Goal: Complete application form

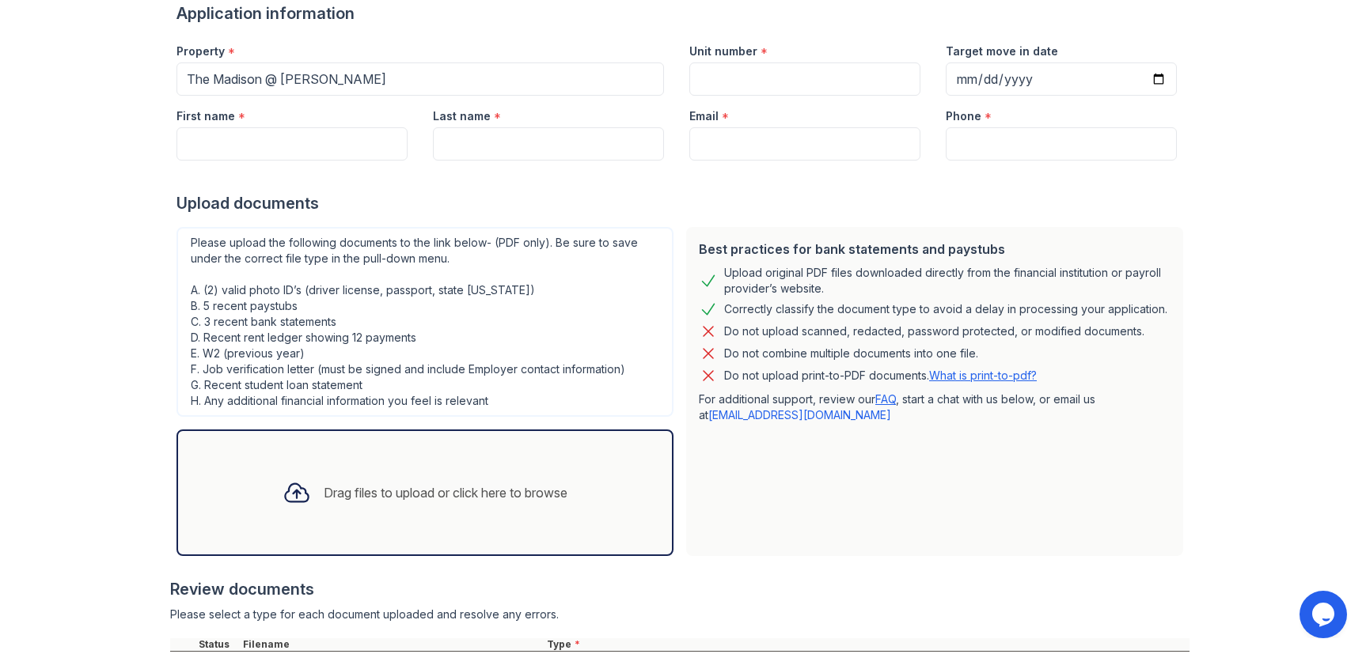
scroll to position [275, 0]
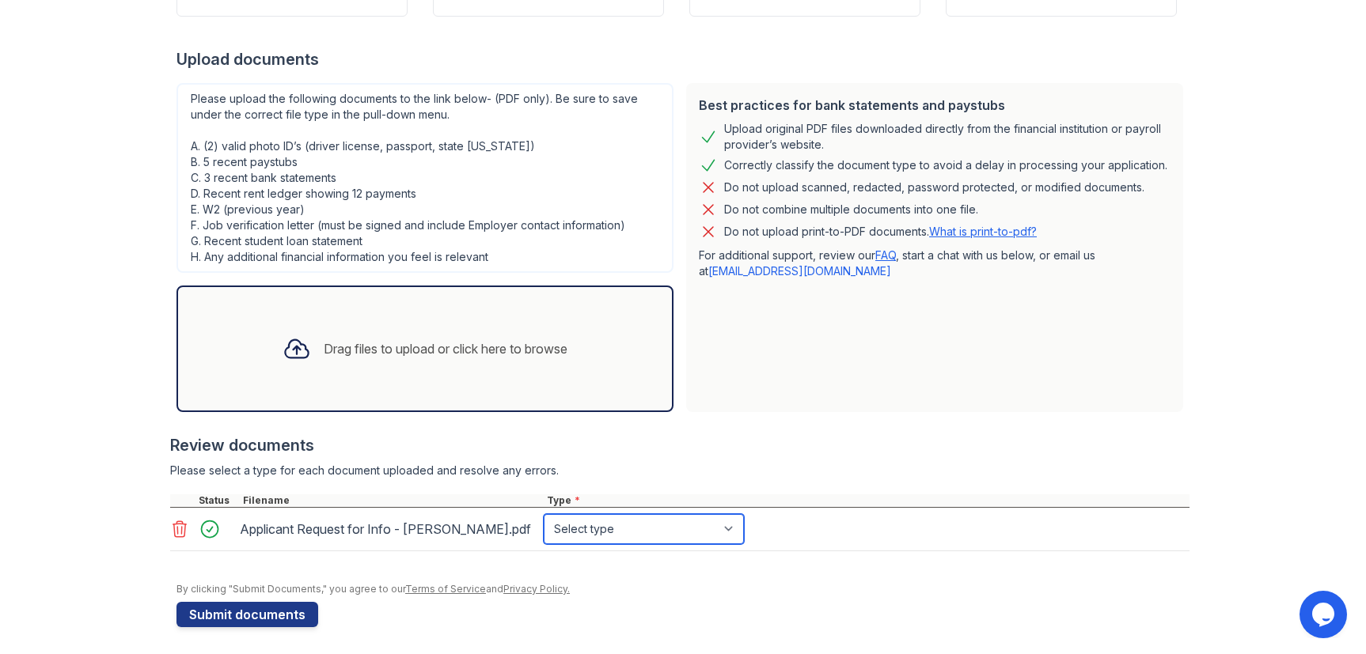
click at [586, 536] on select "Select type Paystub Bank Statement Offer Letter Tax Documents Benefit Award Let…" at bounding box center [644, 529] width 200 height 30
select select "other"
click at [544, 514] on select "Select type Paystub Bank Statement Offer Letter Tax Documents Benefit Award Let…" at bounding box center [644, 529] width 200 height 30
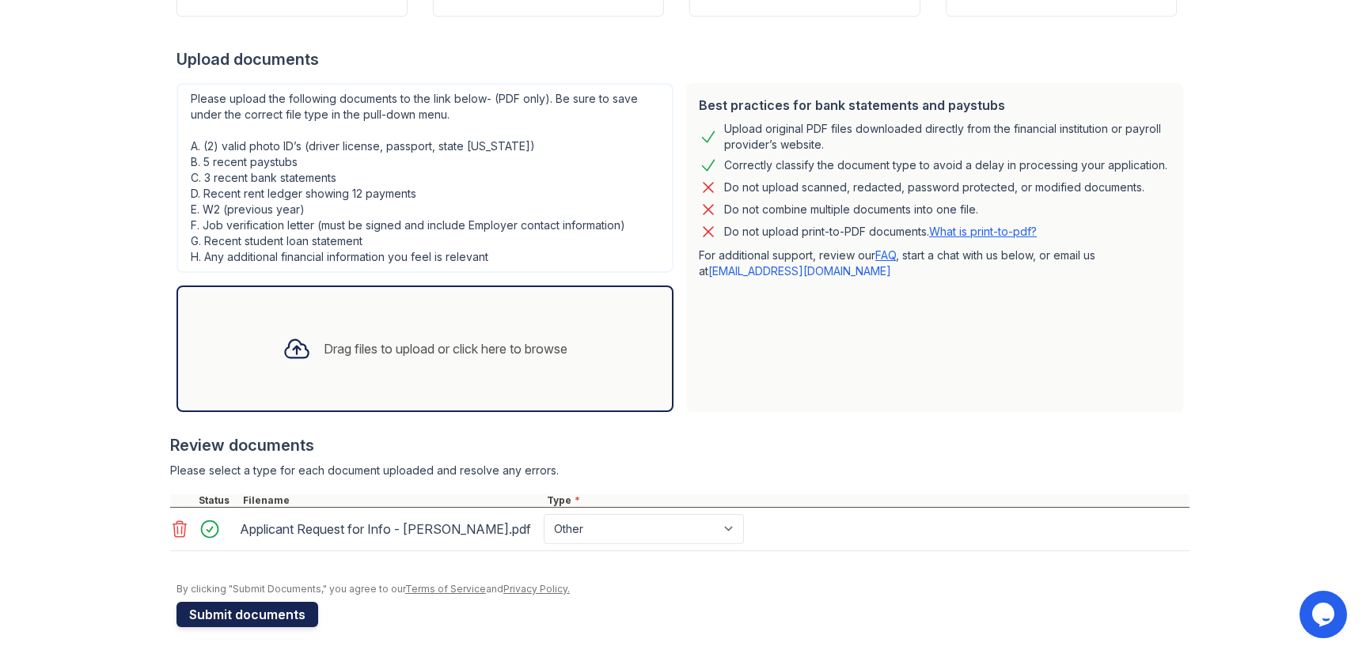
click at [282, 614] on button "Submit documents" at bounding box center [247, 614] width 142 height 25
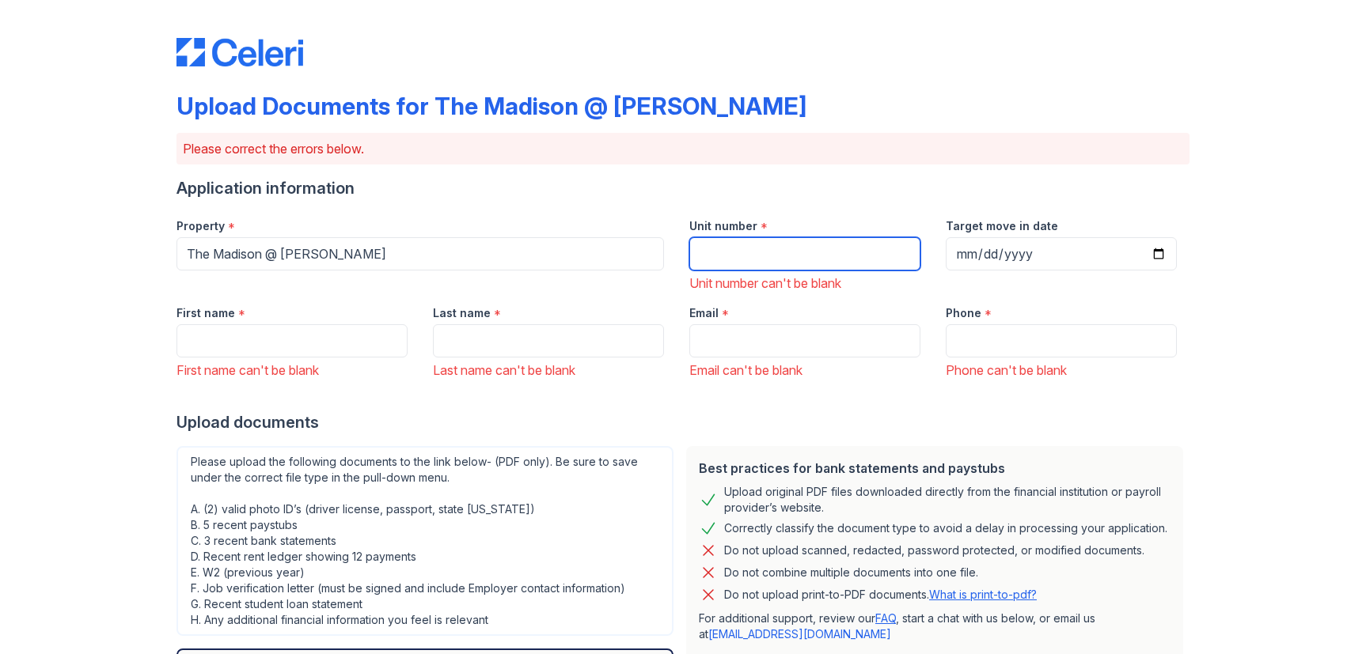
click at [754, 243] on input "Unit number" at bounding box center [804, 253] width 231 height 33
type input "5F"
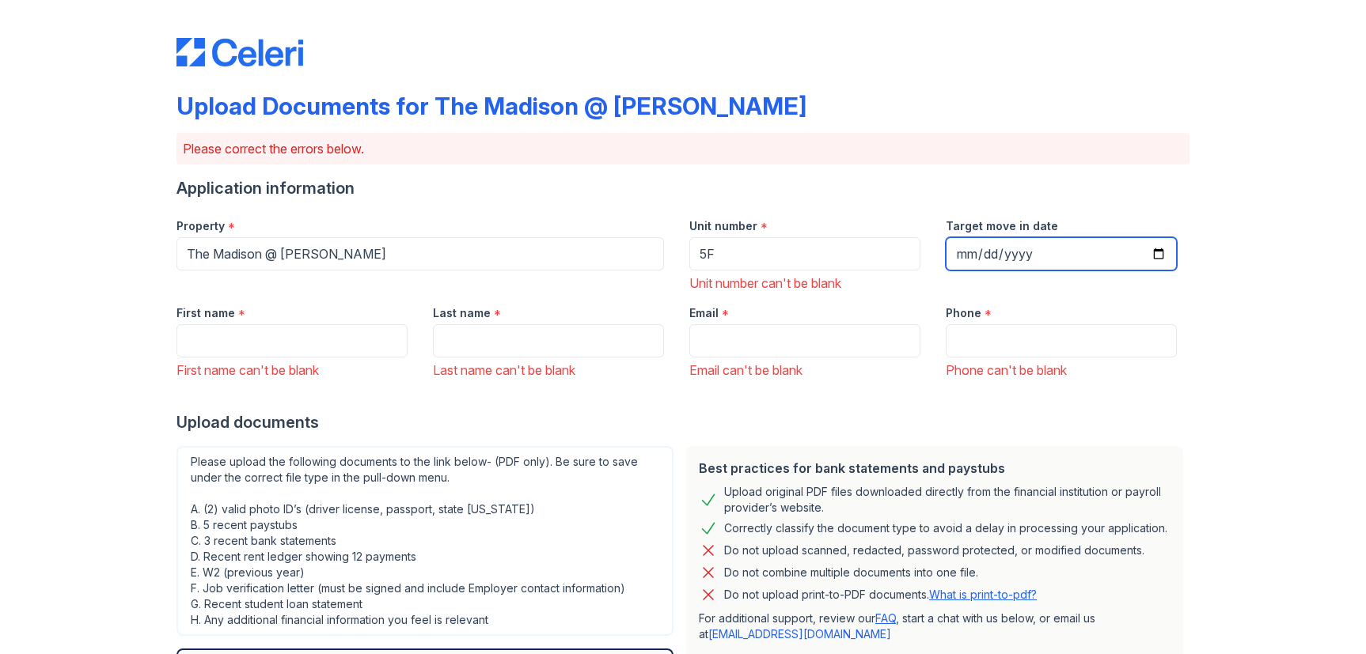
click at [1144, 256] on input "Target move in date" at bounding box center [1061, 253] width 231 height 33
type input "[DATE]"
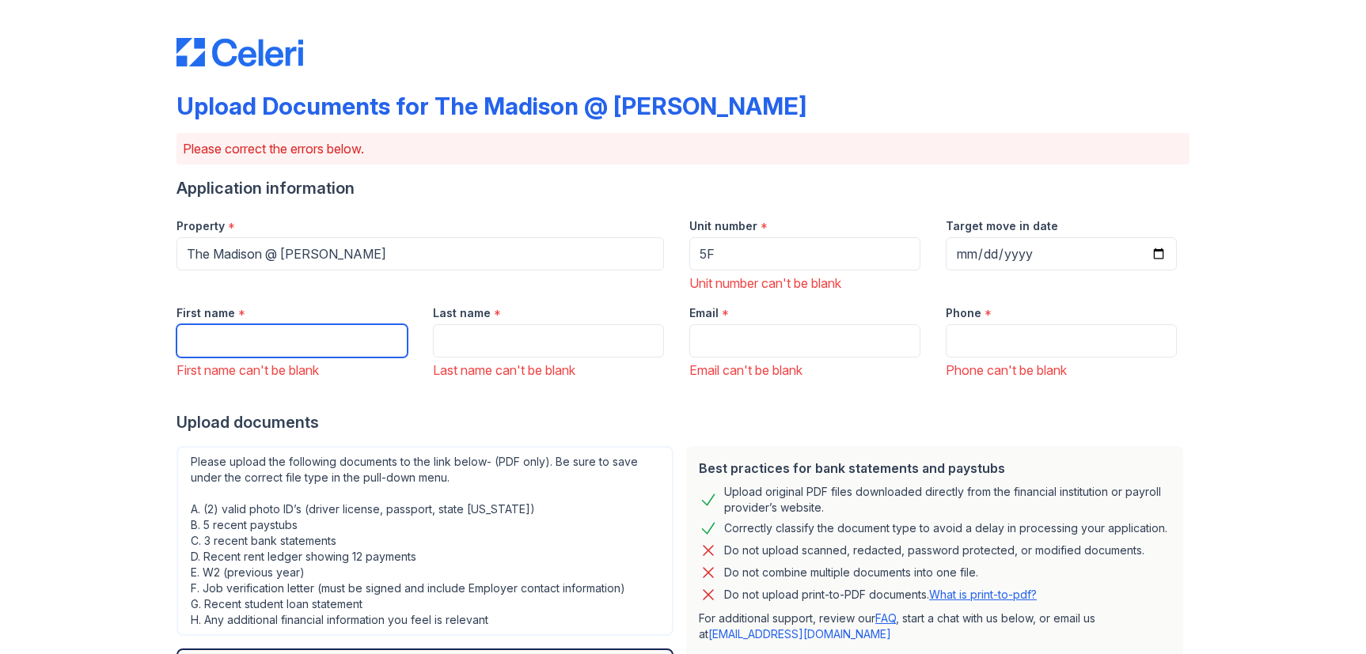
click at [280, 349] on input "First name" at bounding box center [291, 340] width 231 height 33
type input "[PERSON_NAME]"
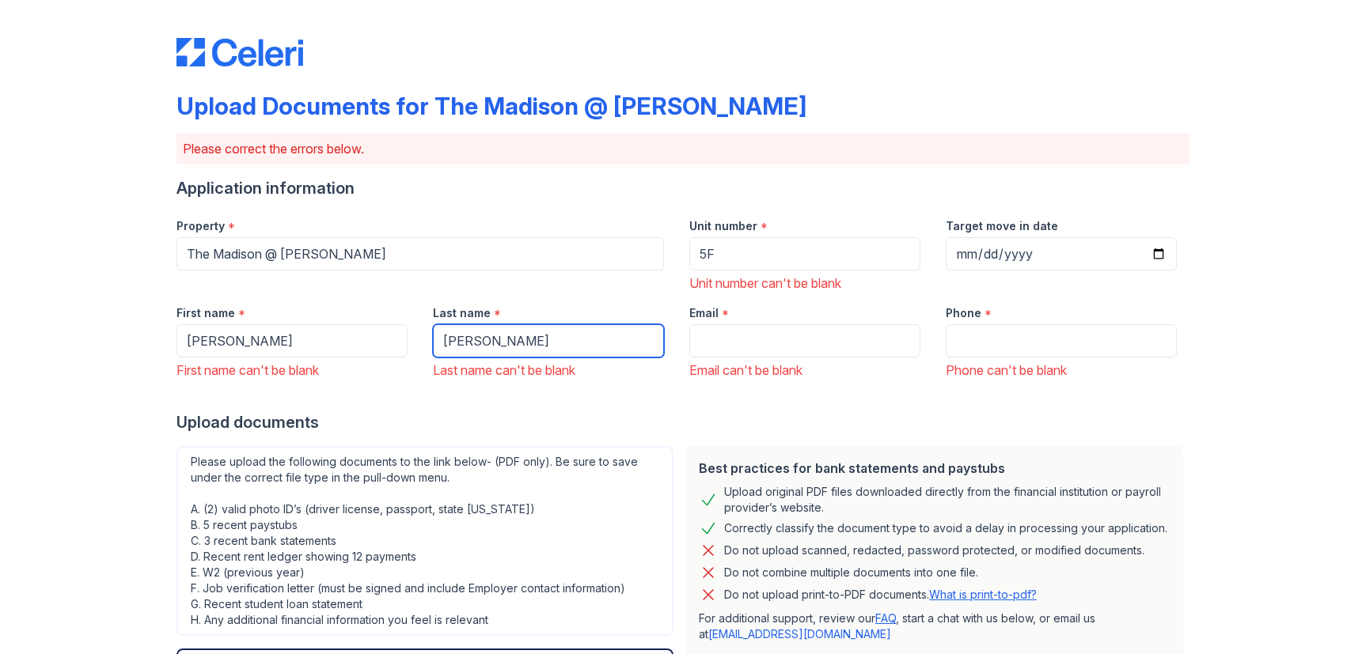
type input "[PERSON_NAME]"
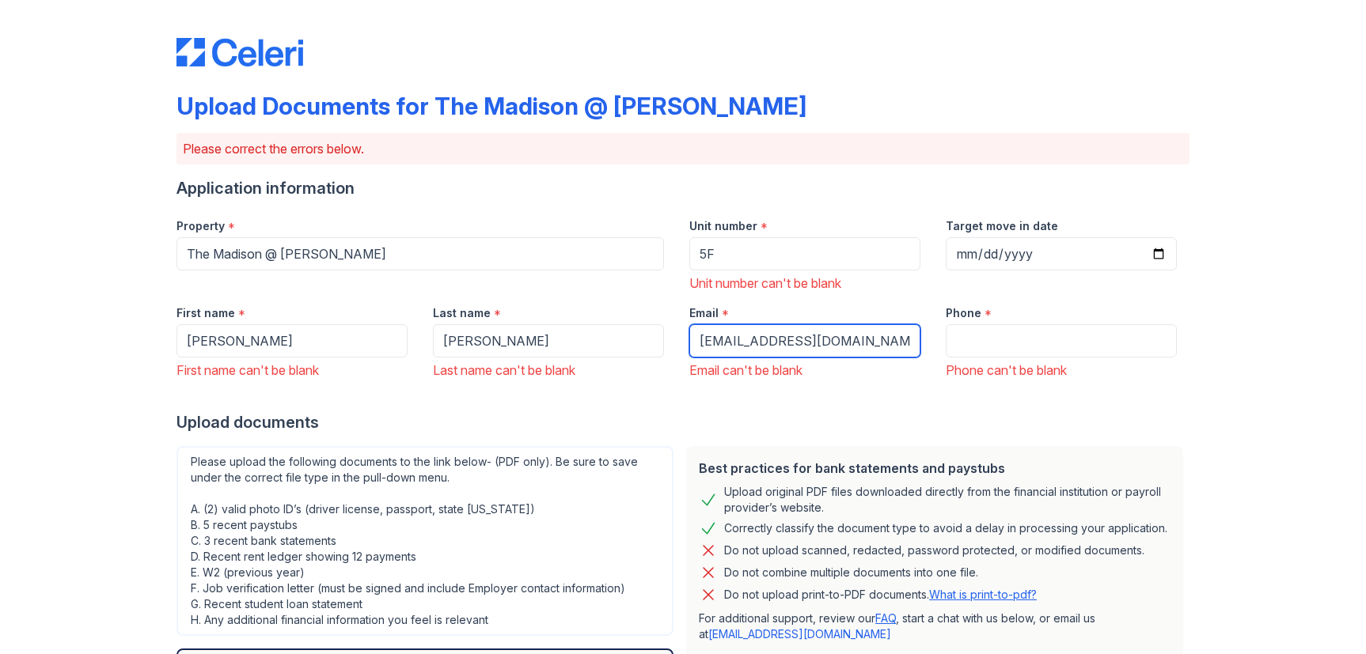
type input "[EMAIL_ADDRESS][DOMAIN_NAME]"
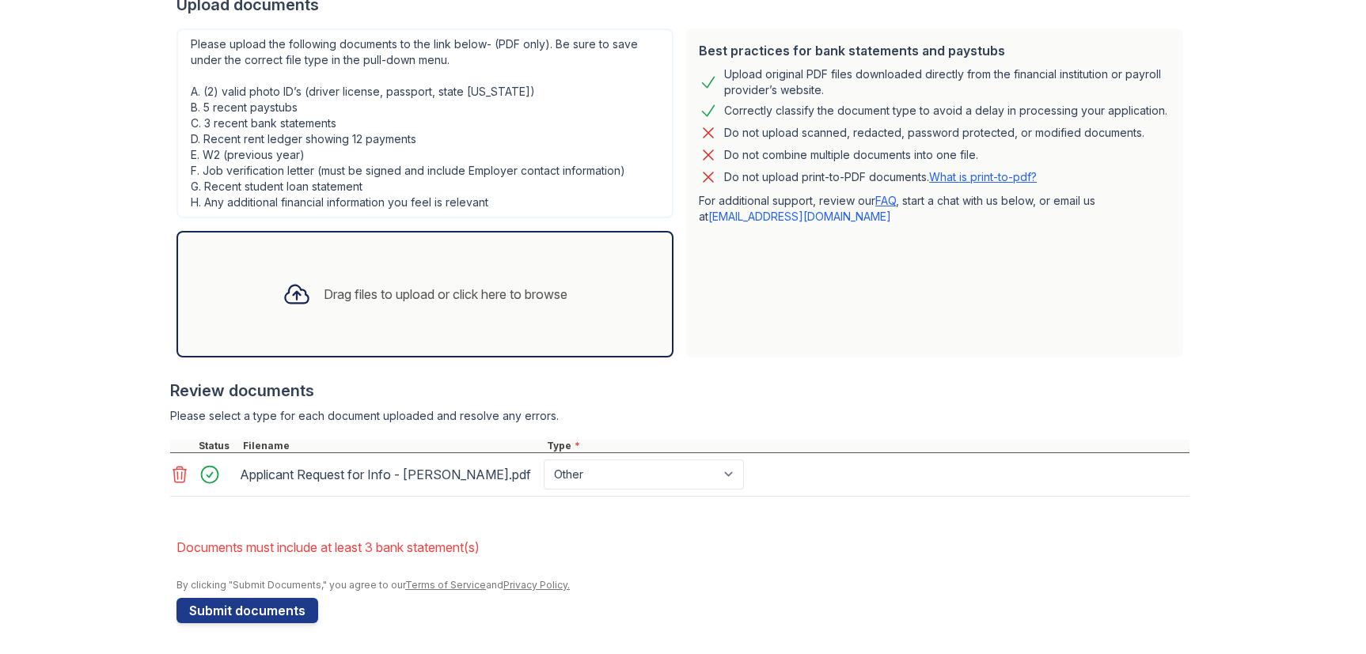
scroll to position [419, 0]
type input "4142322144"
click at [240, 613] on button "Submit documents" at bounding box center [247, 609] width 142 height 25
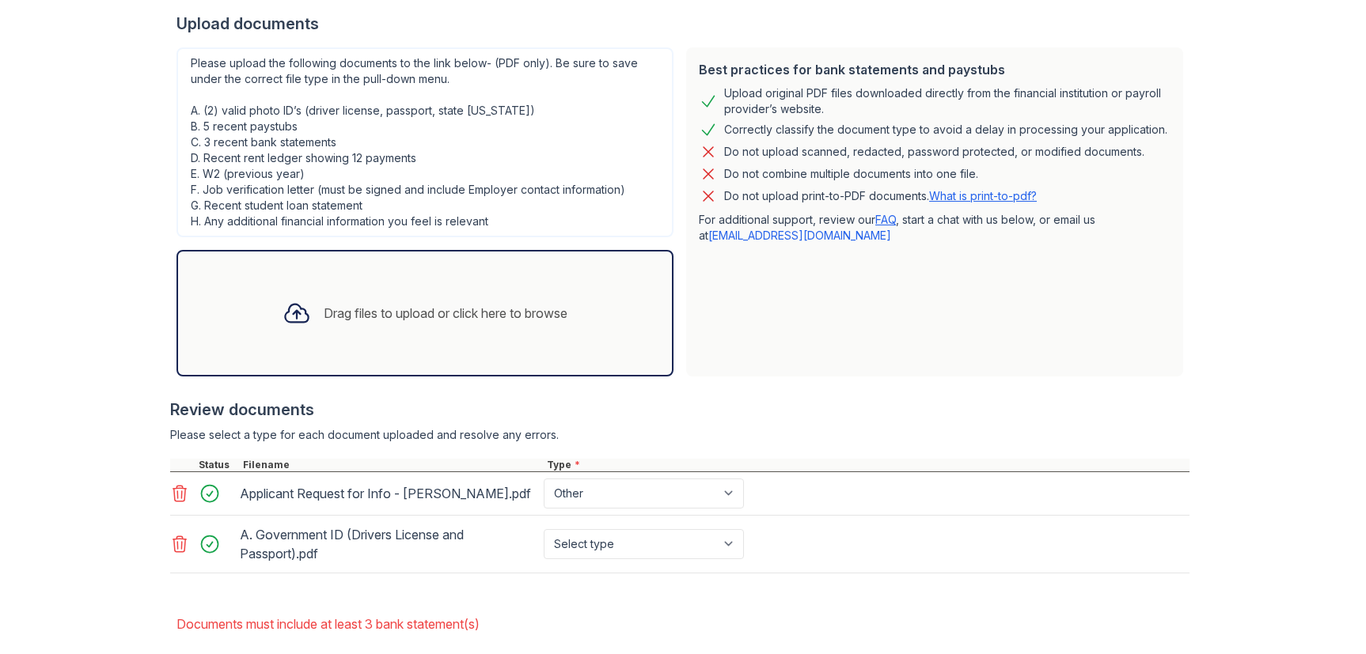
scroll to position [432, 0]
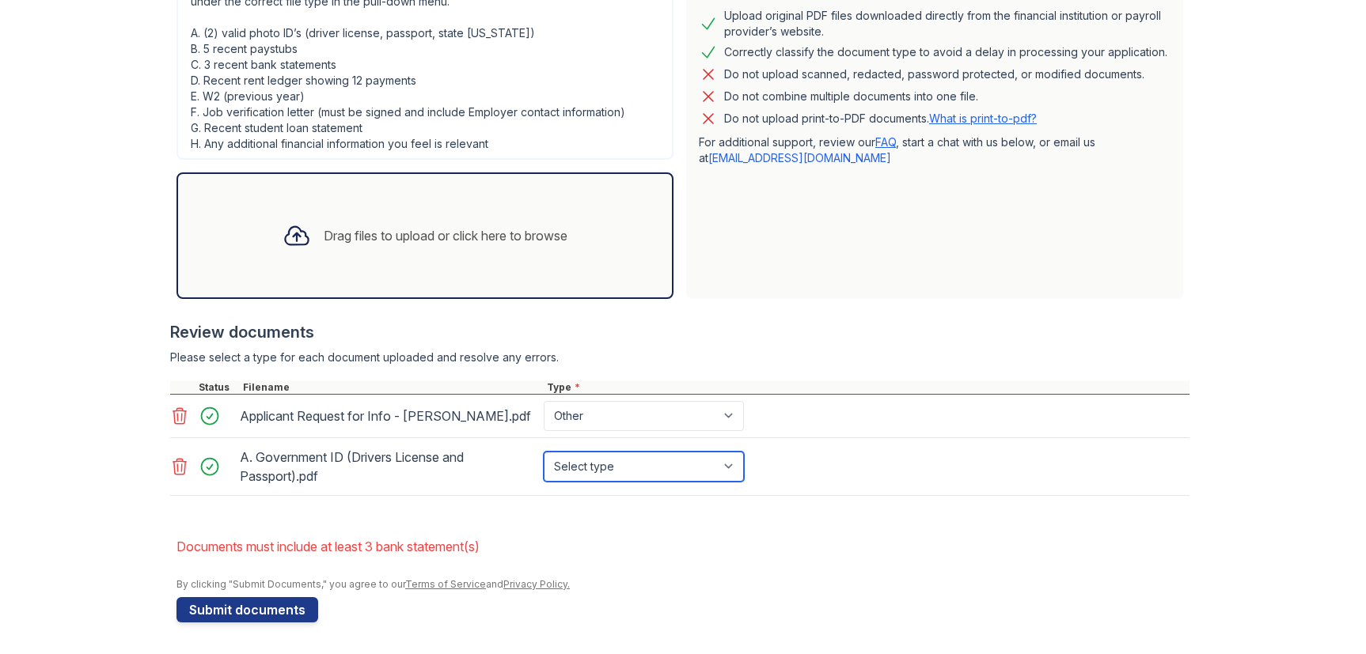
click at [625, 461] on select "Select type Paystub Bank Statement Offer Letter Tax Documents Benefit Award Let…" at bounding box center [644, 467] width 200 height 30
select select "other"
click at [544, 452] on select "Select type Paystub Bank Statement Offer Letter Tax Documents Benefit Award Let…" at bounding box center [644, 467] width 200 height 30
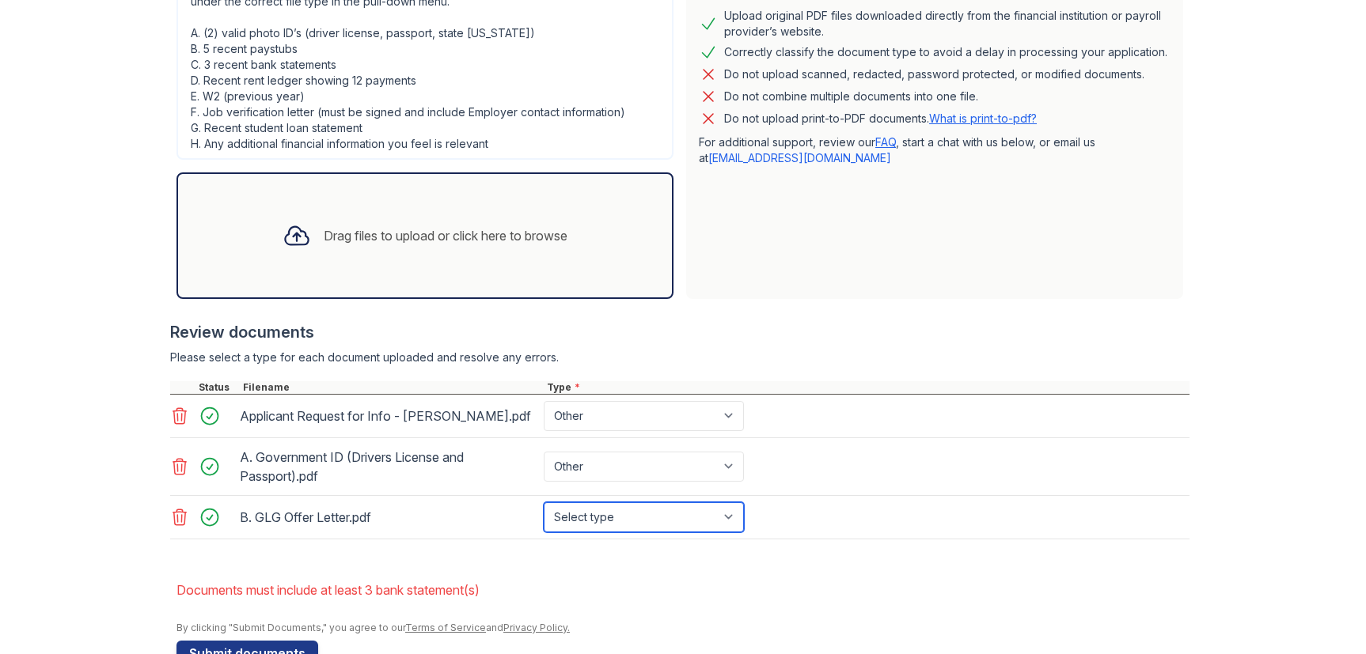
click at [592, 518] on select "Select type Paystub Bank Statement Offer Letter Tax Documents Benefit Award Let…" at bounding box center [644, 517] width 200 height 30
select select "offer_letter"
click at [544, 502] on select "Select type Paystub Bank Statement Offer Letter Tax Documents Benefit Award Let…" at bounding box center [644, 517] width 200 height 30
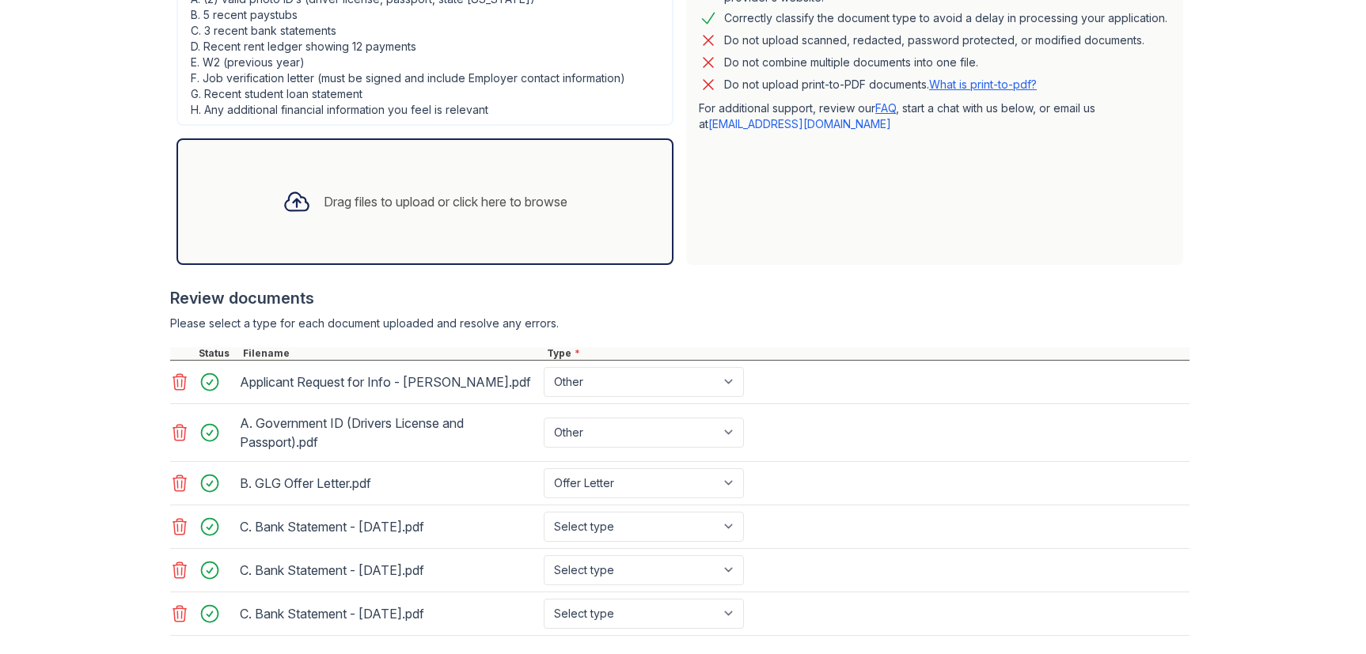
scroll to position [601, 0]
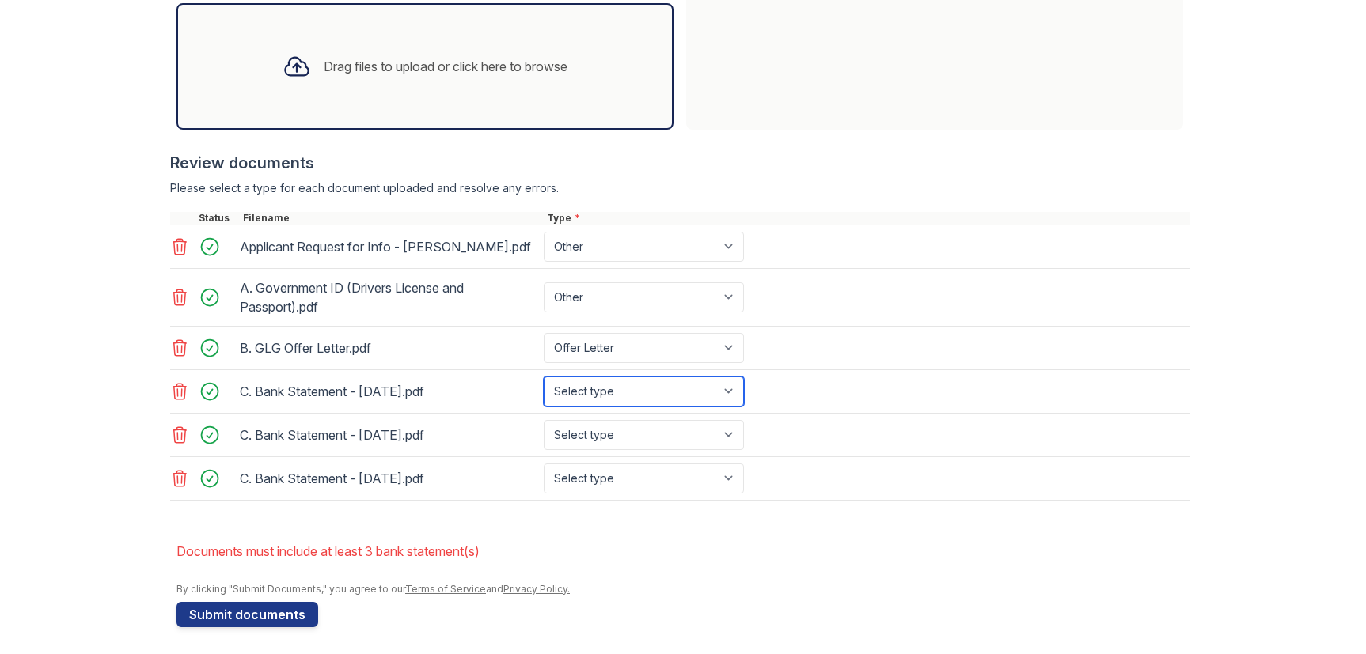
click at [698, 400] on select "Select type Paystub Bank Statement Offer Letter Tax Documents Benefit Award Let…" at bounding box center [644, 392] width 200 height 30
select select "bank_statement"
click at [544, 377] on select "Select type Paystub Bank Statement Offer Letter Tax Documents Benefit Award Let…" at bounding box center [644, 392] width 200 height 30
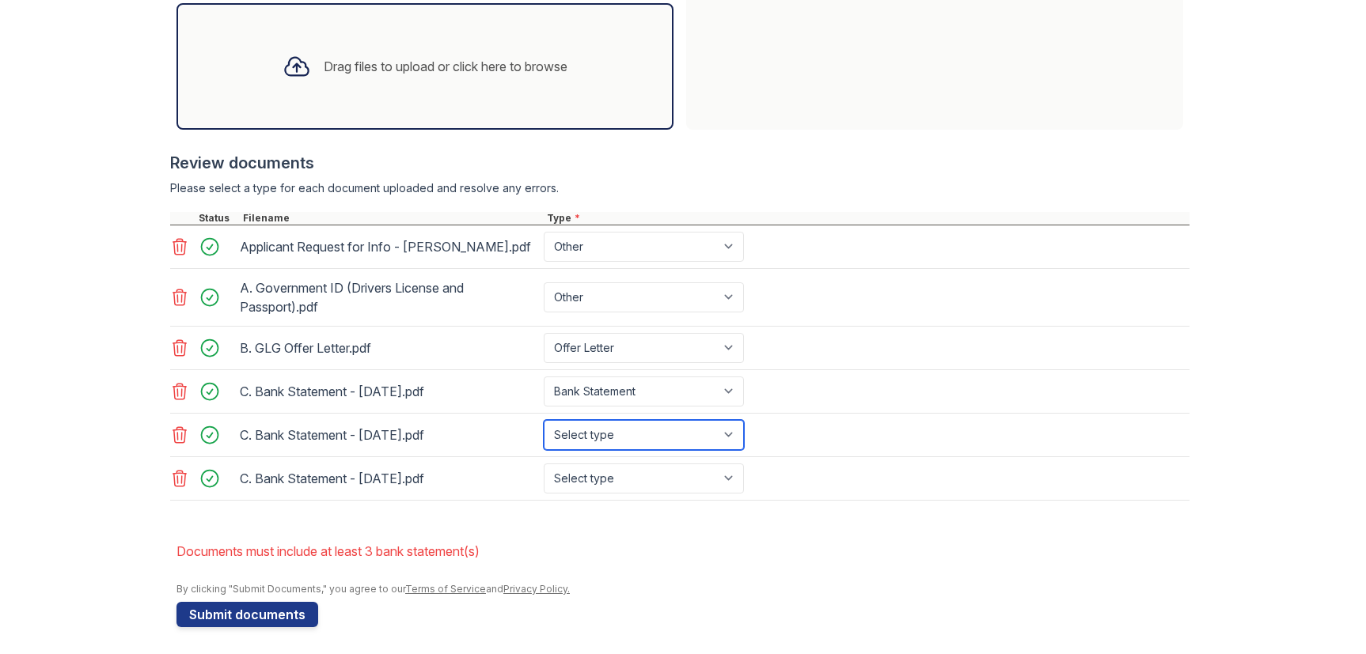
click at [643, 438] on select "Select type Paystub Bank Statement Offer Letter Tax Documents Benefit Award Let…" at bounding box center [644, 435] width 200 height 30
select select "bank_statement"
click at [544, 420] on select "Select type Paystub Bank Statement Offer Letter Tax Documents Benefit Award Let…" at bounding box center [644, 435] width 200 height 30
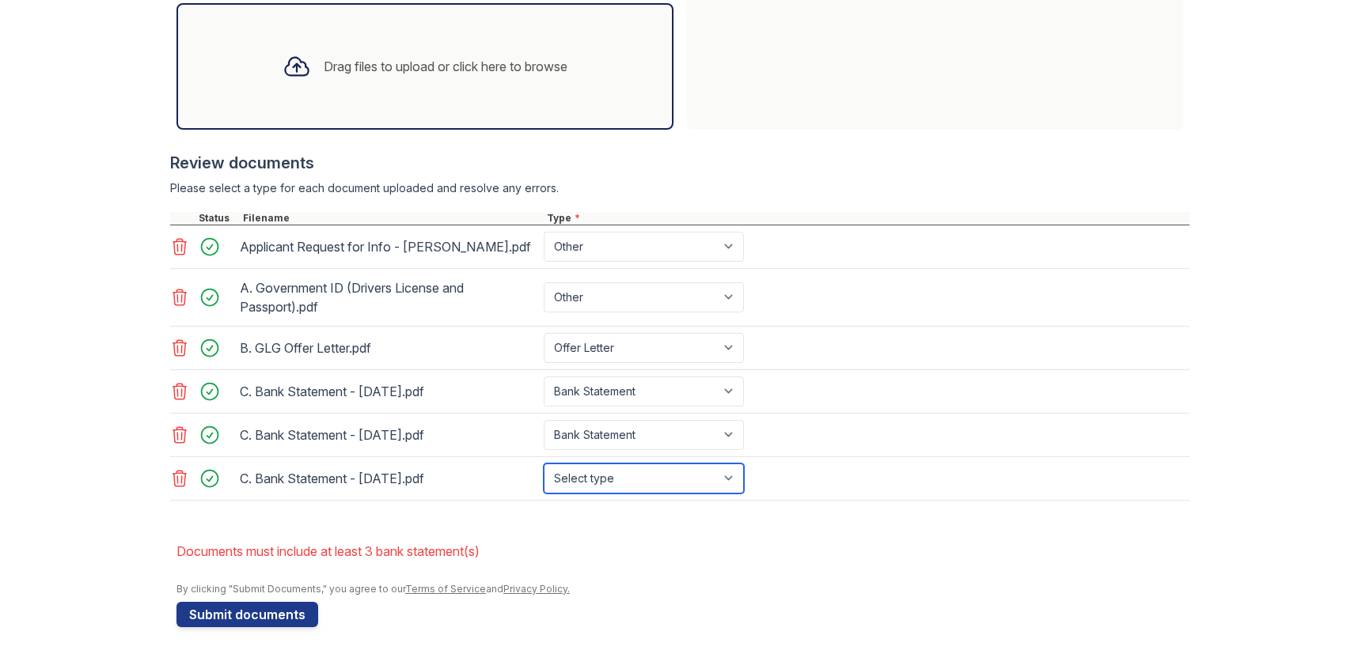
click at [622, 482] on select "Select type Paystub Bank Statement Offer Letter Tax Documents Benefit Award Let…" at bounding box center [644, 479] width 200 height 30
select select "bank_statement"
click at [544, 464] on select "Select type Paystub Bank Statement Offer Letter Tax Documents Benefit Award Let…" at bounding box center [644, 479] width 200 height 30
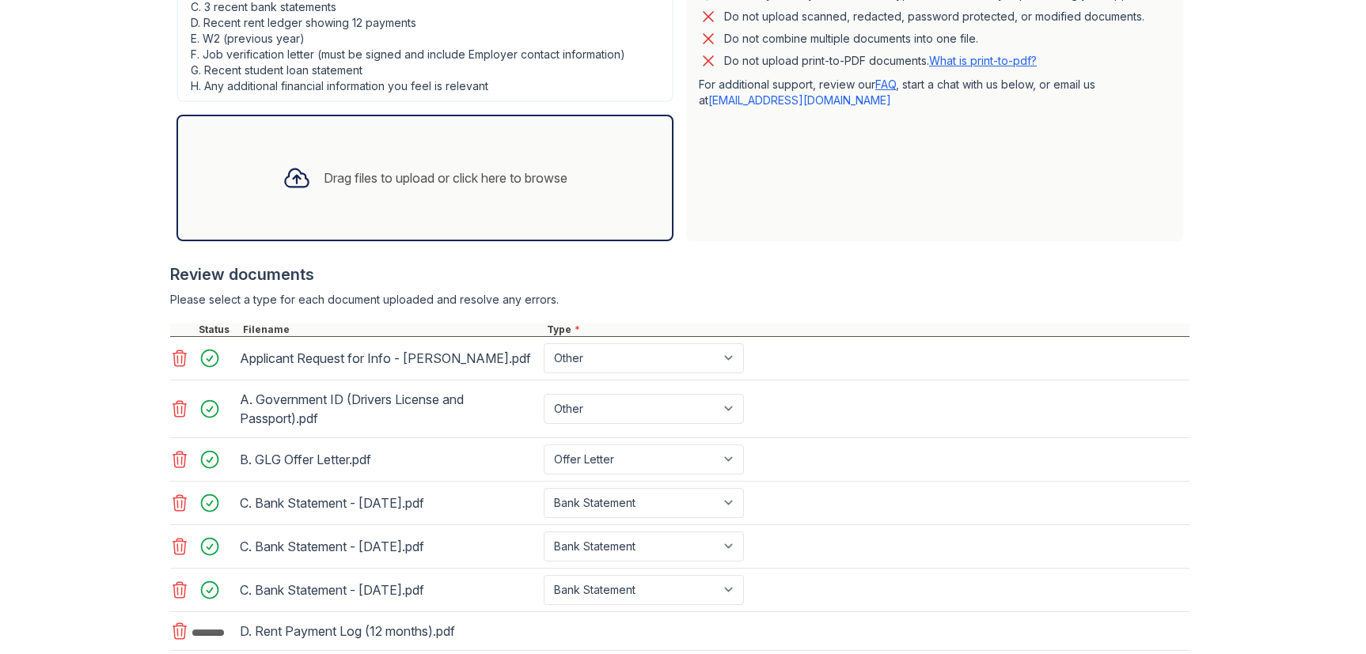
scroll to position [843, 0]
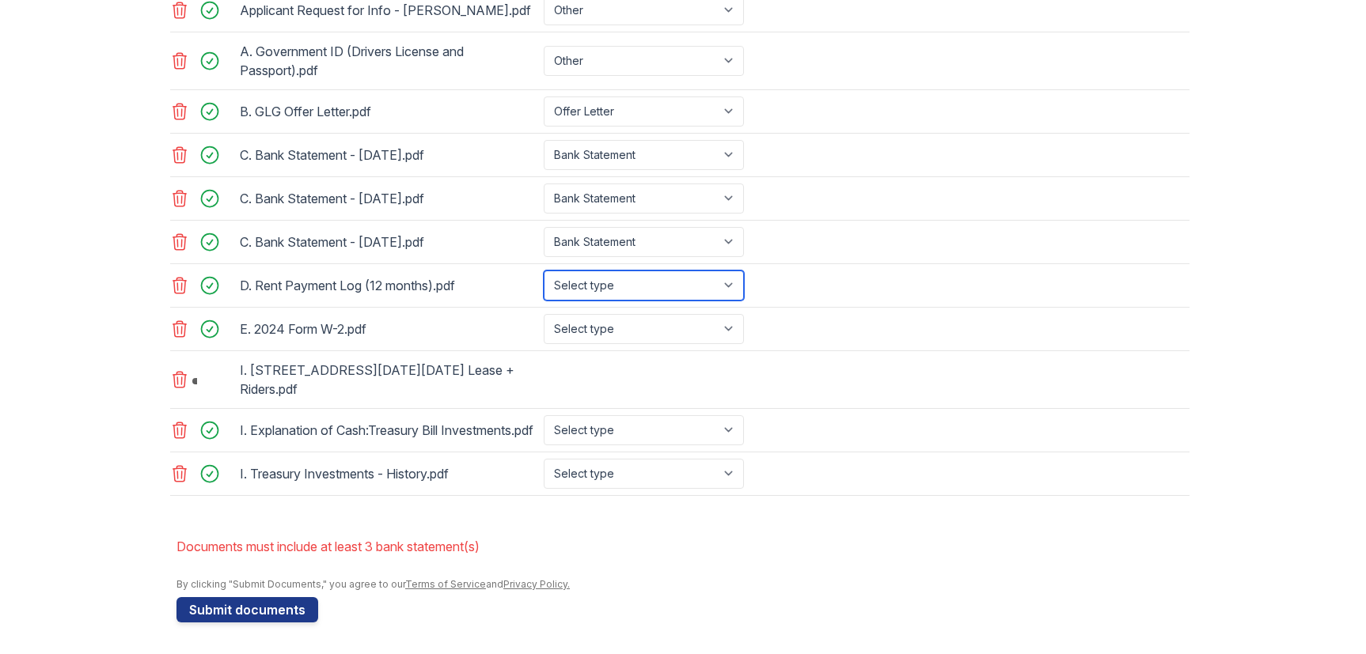
click at [662, 282] on select "Select type Paystub Bank Statement Offer Letter Tax Documents Benefit Award Let…" at bounding box center [644, 286] width 200 height 30
select select "other"
click at [544, 271] on select "Select type Paystub Bank Statement Offer Letter Tax Documents Benefit Award Let…" at bounding box center [644, 286] width 200 height 30
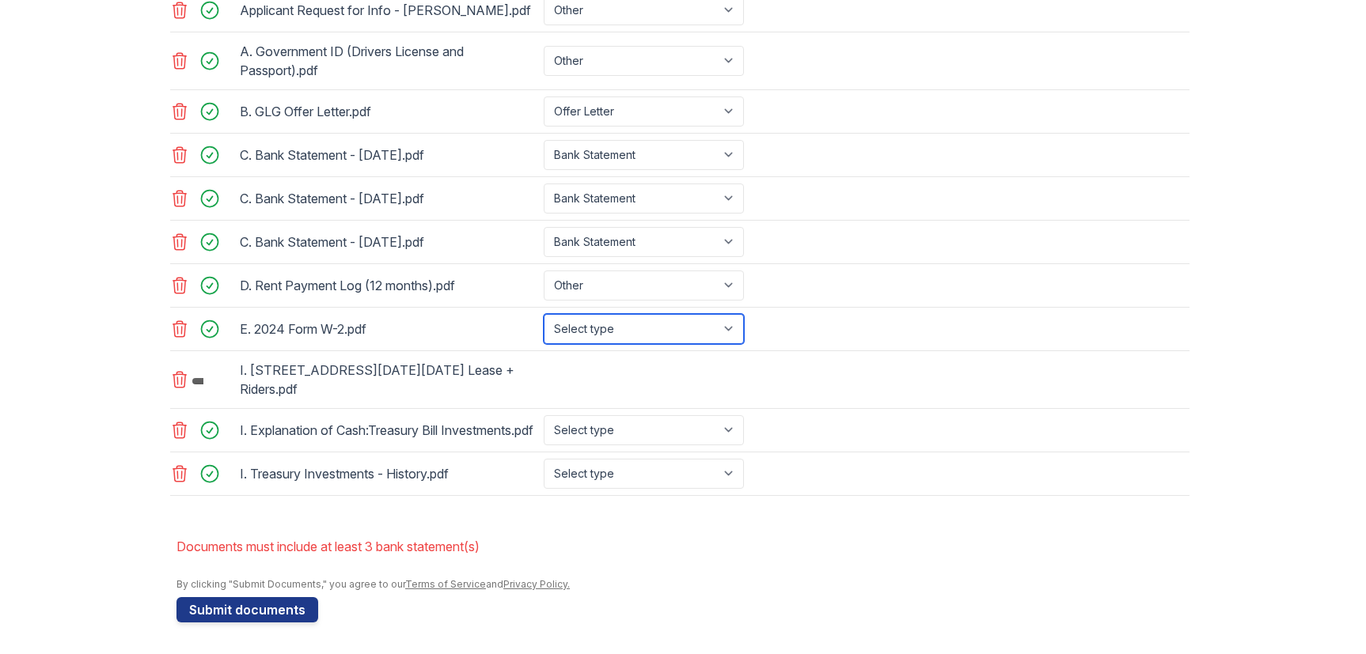
click at [625, 324] on select "Select type Paystub Bank Statement Offer Letter Tax Documents Benefit Award Let…" at bounding box center [644, 329] width 200 height 30
select select "tax_documents"
click at [544, 314] on select "Select type Paystub Bank Statement Offer Letter Tax Documents Benefit Award Let…" at bounding box center [644, 329] width 200 height 30
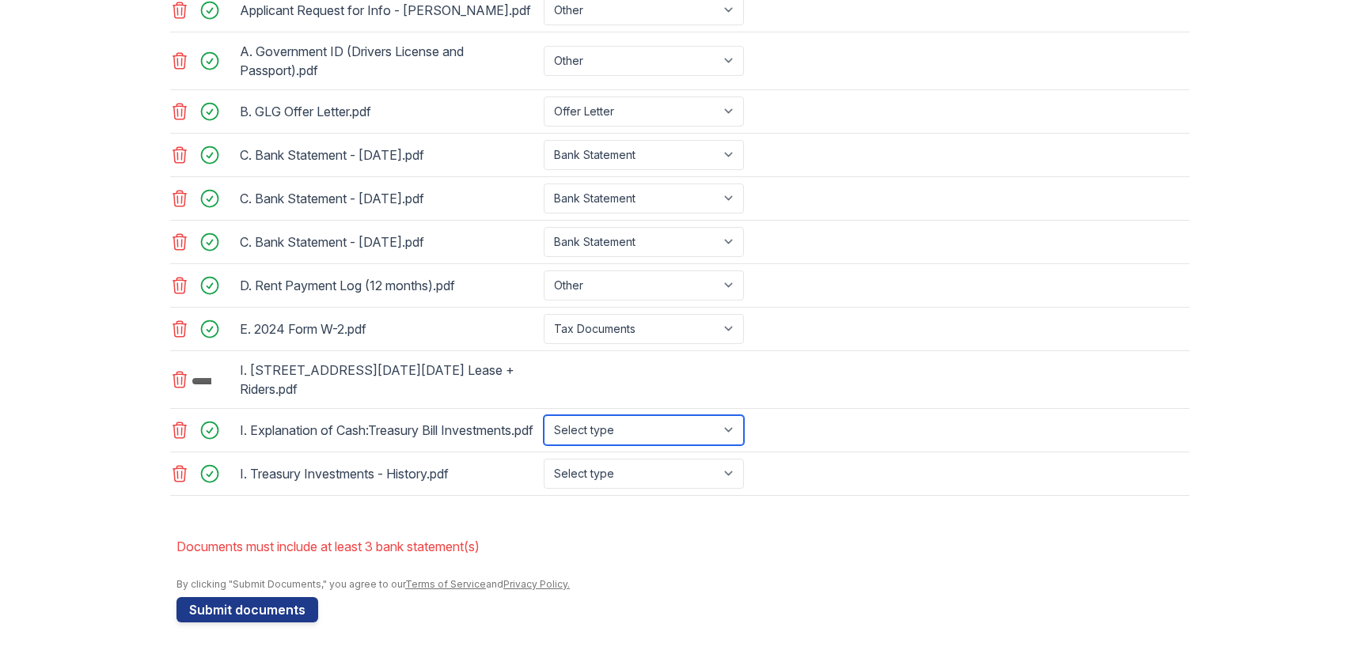
click at [643, 434] on select "Select type Paystub Bank Statement Offer Letter Tax Documents Benefit Award Let…" at bounding box center [644, 430] width 200 height 30
select select "other"
click at [544, 417] on select "Select type Paystub Bank Statement Offer Letter Tax Documents Benefit Award Let…" at bounding box center [644, 430] width 200 height 30
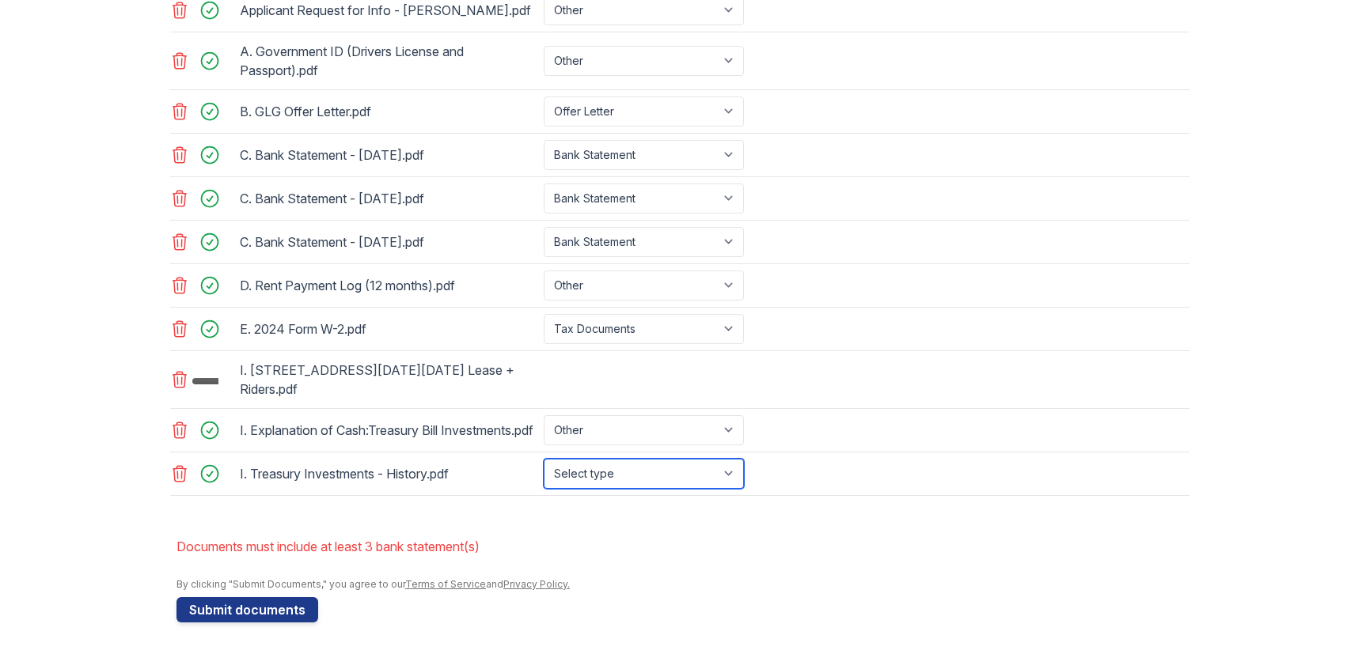
click at [624, 483] on select "Select type Paystub Bank Statement Offer Letter Tax Documents Benefit Award Let…" at bounding box center [644, 474] width 200 height 30
select select "other"
click at [544, 468] on select "Select type Paystub Bank Statement Offer Letter Tax Documents Benefit Award Let…" at bounding box center [644, 474] width 200 height 30
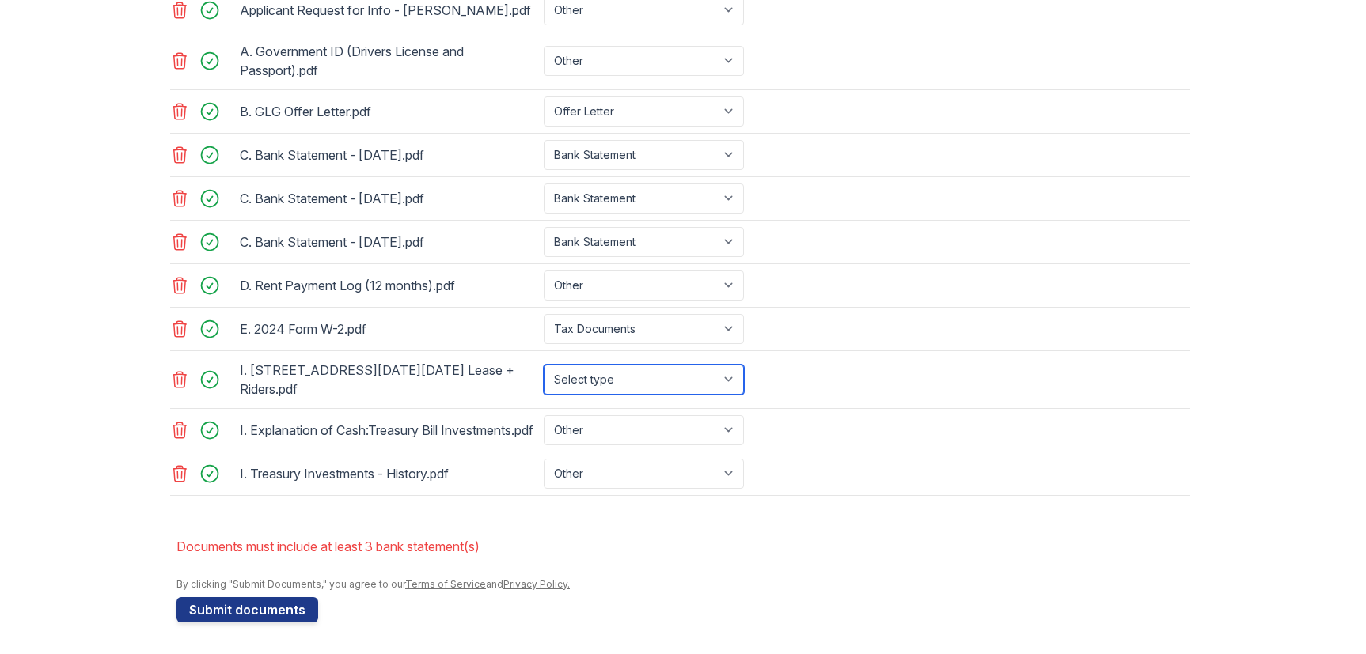
click at [671, 371] on select "Select type Paystub Bank Statement Offer Letter Tax Documents Benefit Award Let…" at bounding box center [644, 380] width 200 height 30
select select "other"
click at [544, 365] on select "Select type Paystub Bank Statement Offer Letter Tax Documents Benefit Award Let…" at bounding box center [644, 380] width 200 height 30
click at [255, 623] on button "Submit documents" at bounding box center [247, 609] width 142 height 25
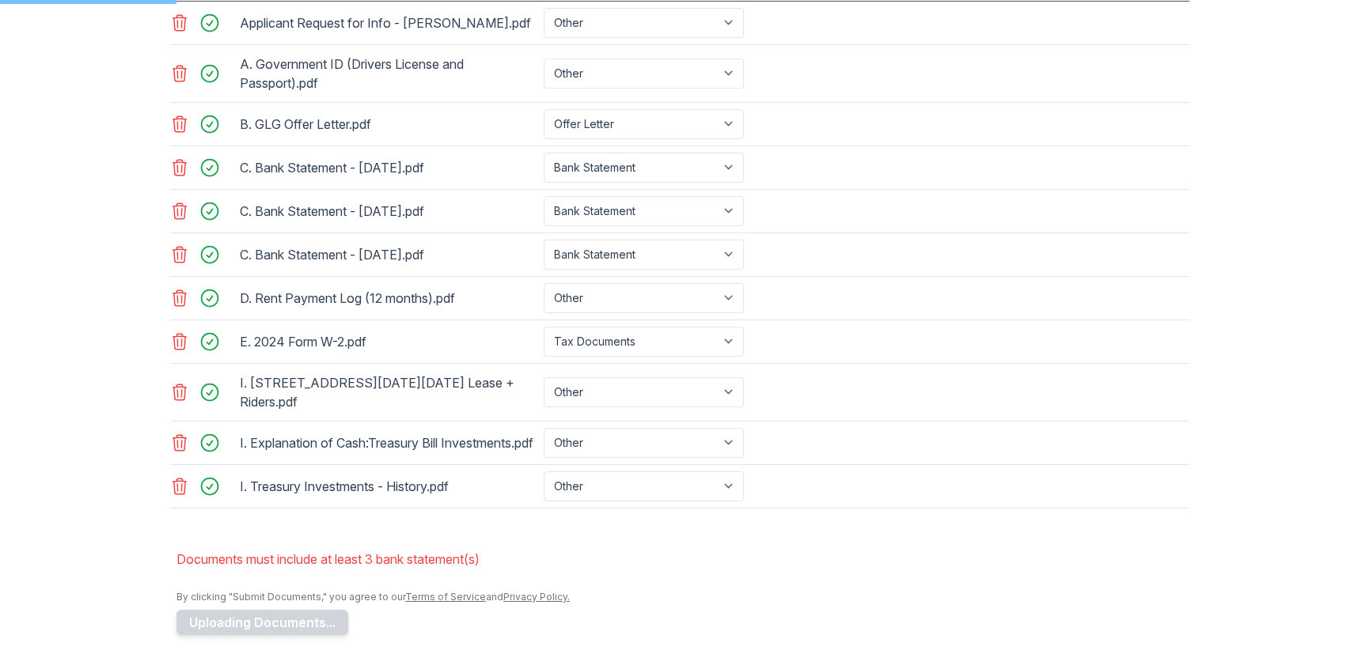
scroll to position [806, 0]
